Goal: Information Seeking & Learning: Find specific fact

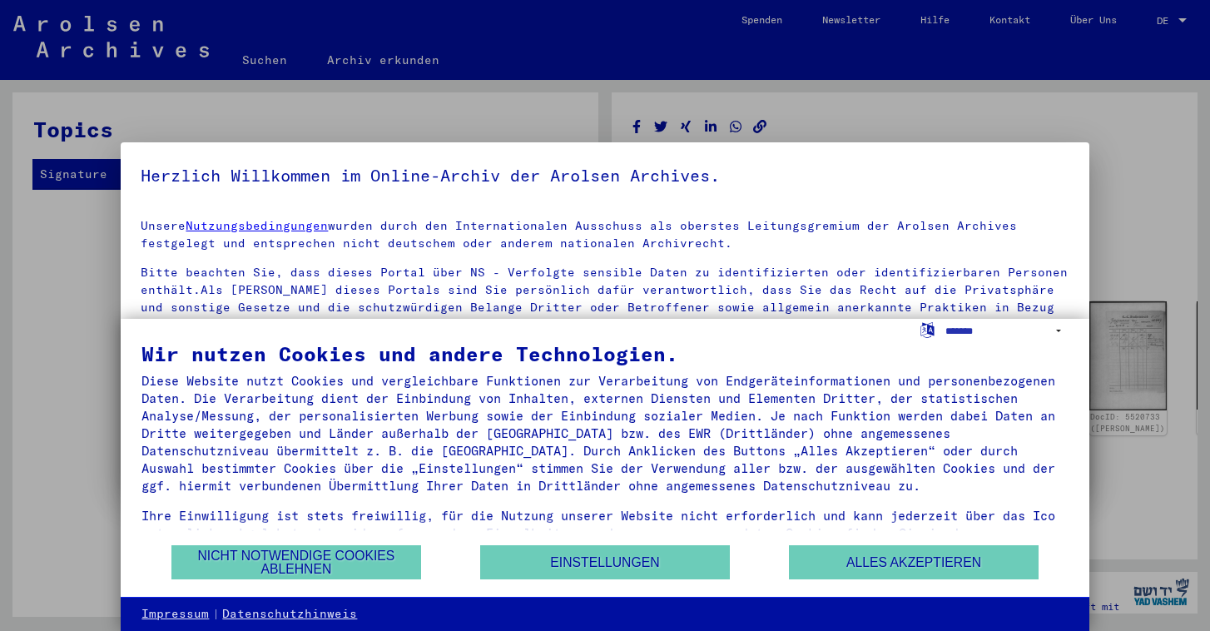
click at [1029, 201] on yv-its-agree-protection-component "Herzlich Willkommen im Online-Archiv der Arolsen Archives. Unsere Nutzungsbedin…" at bounding box center [605, 383] width 928 height 443
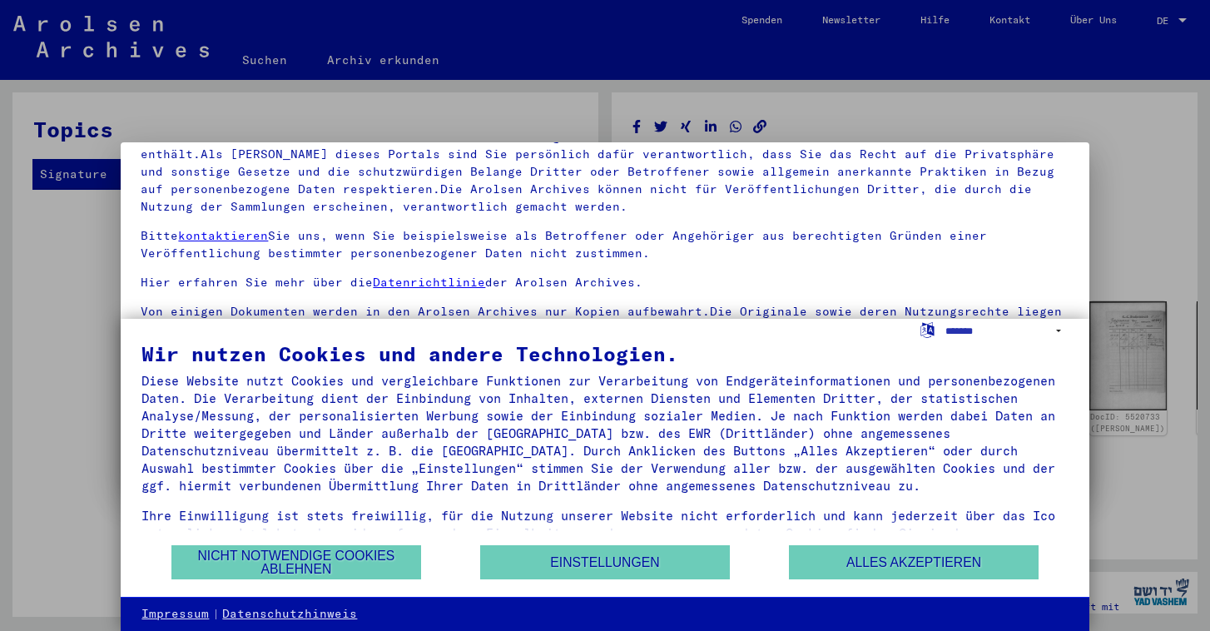
click at [64, 255] on div at bounding box center [605, 315] width 1210 height 631
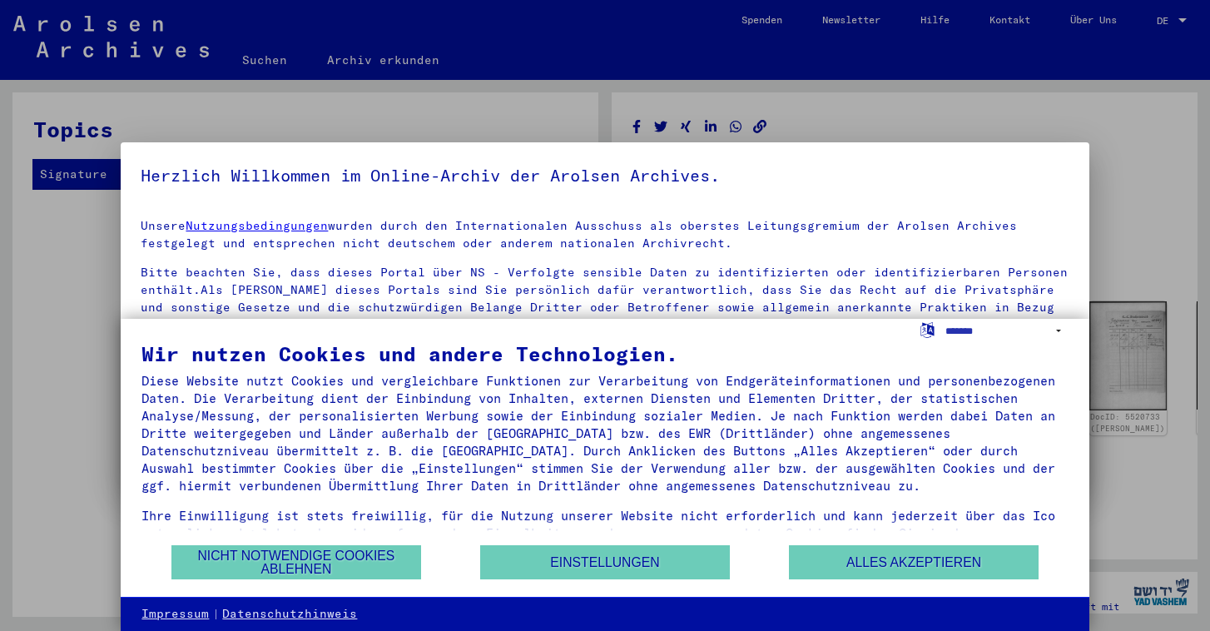
click at [64, 255] on div at bounding box center [605, 315] width 1210 height 631
click at [963, 103] on div at bounding box center [605, 315] width 1210 height 631
click at [1114, 448] on div at bounding box center [605, 315] width 1210 height 631
click at [844, 570] on button "Alles akzeptieren" at bounding box center [914, 562] width 250 height 34
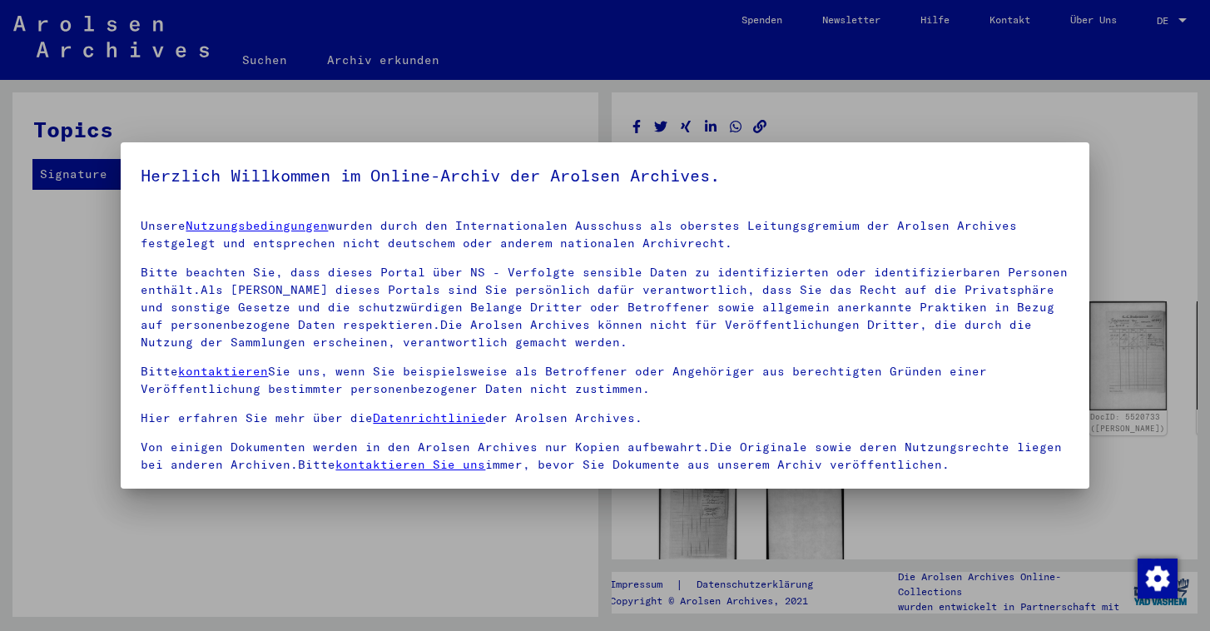
click at [1179, 163] on div at bounding box center [605, 315] width 1210 height 631
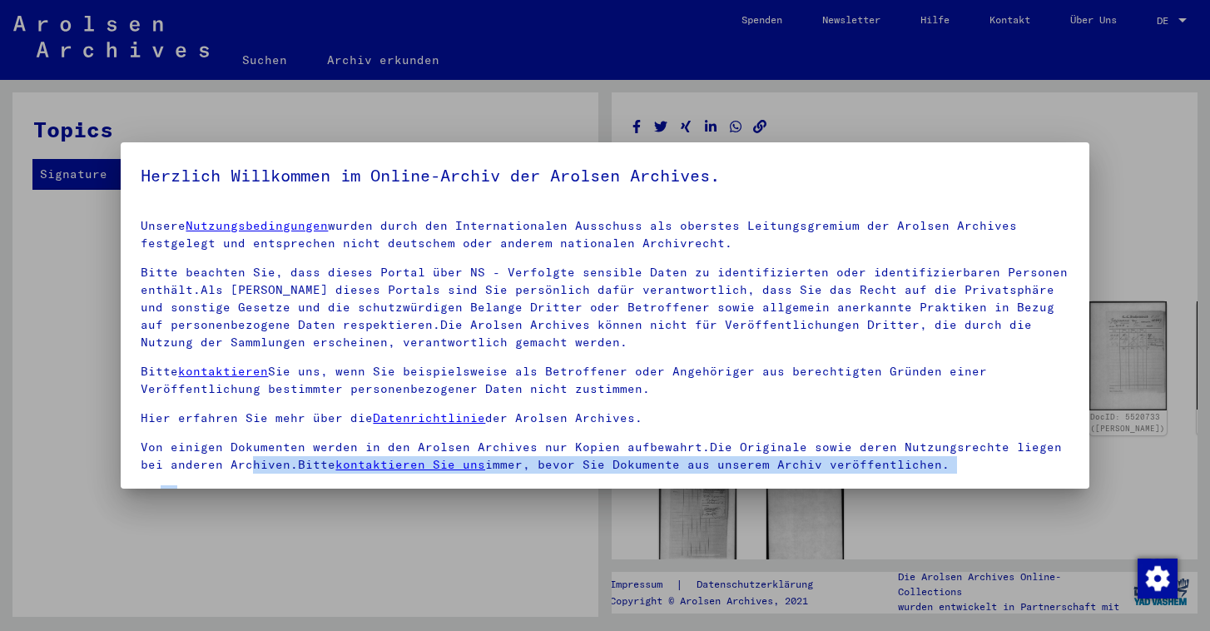
drag, startPoint x: 123, startPoint y: 488, endPoint x: 250, endPoint y: 468, distance: 128.0
click at [250, 468] on mat-dialog-content "Unsere Nutzungsbedingungen wurden durch den Internationalen Ausschuss als obers…" at bounding box center [605, 405] width 968 height 399
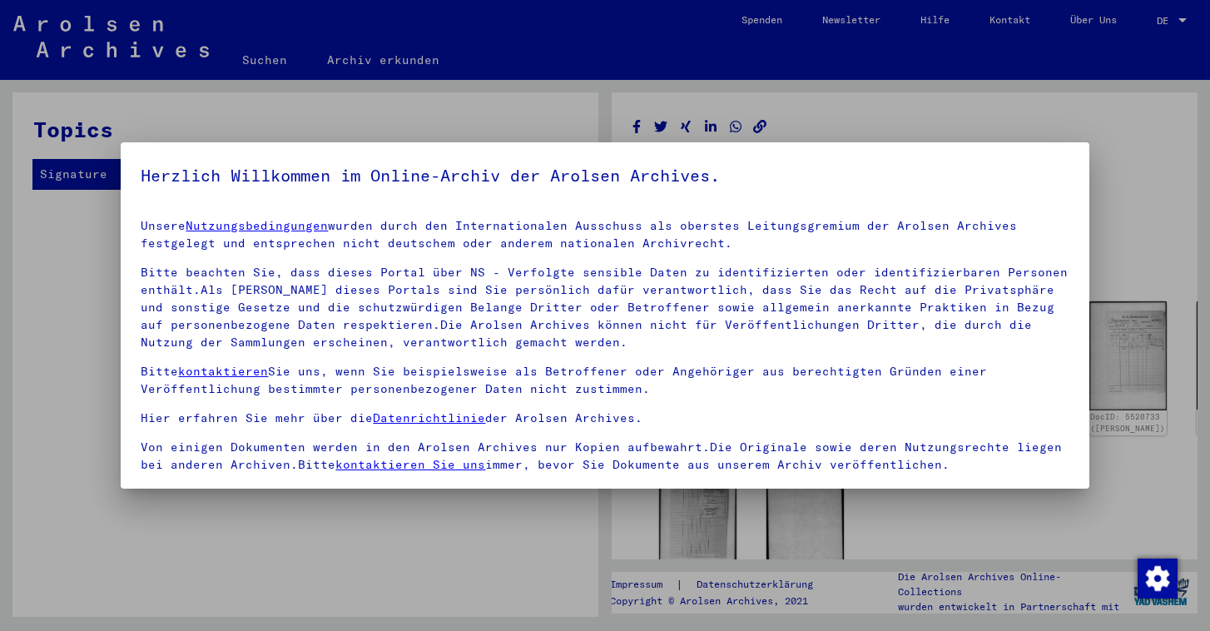
click at [249, 561] on div at bounding box center [605, 315] width 1210 height 631
click at [169, 126] on div at bounding box center [605, 315] width 1210 height 631
click at [1177, 16] on div at bounding box center [605, 315] width 1210 height 631
click at [1182, 23] on div at bounding box center [605, 315] width 1210 height 631
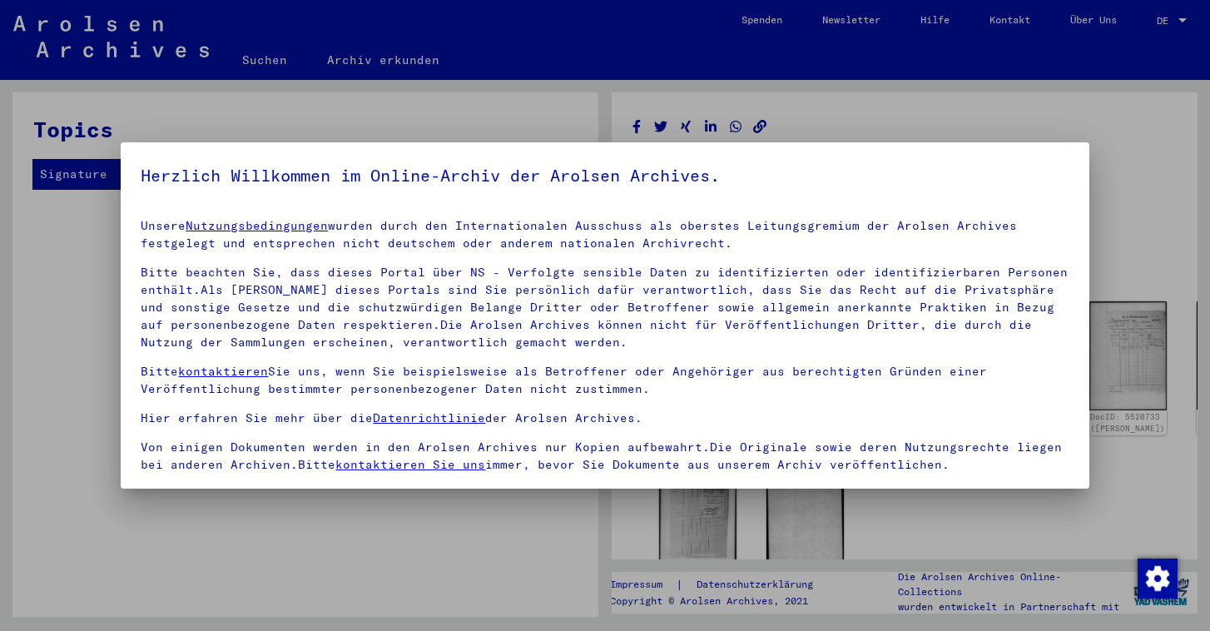
click at [1167, 133] on div at bounding box center [605, 315] width 1210 height 631
